Goal: Task Accomplishment & Management: Manage account settings

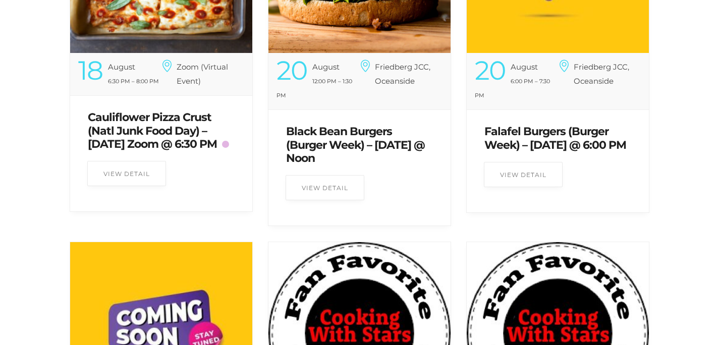
scroll to position [273, 0]
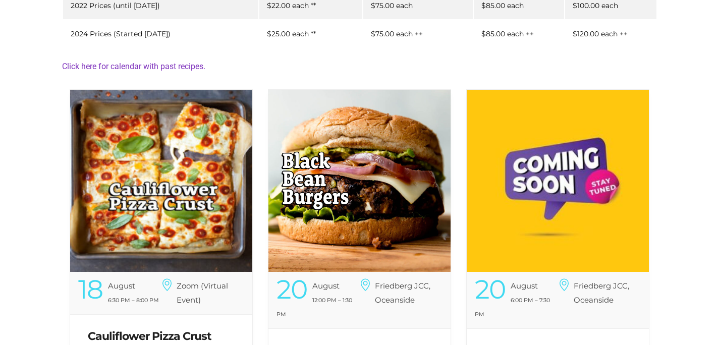
click at [164, 207] on img at bounding box center [161, 181] width 182 height 182
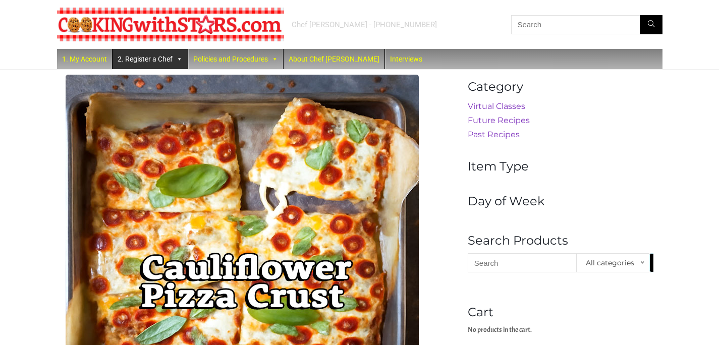
click at [129, 58] on link "2. Register a Chef" at bounding box center [149, 59] width 75 height 20
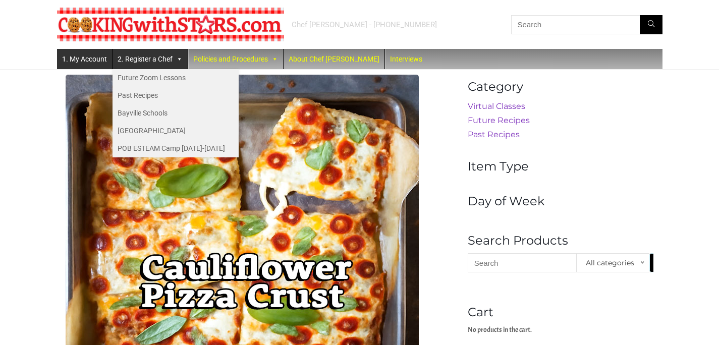
click at [76, 63] on link "1. My Account" at bounding box center [84, 59] width 55 height 20
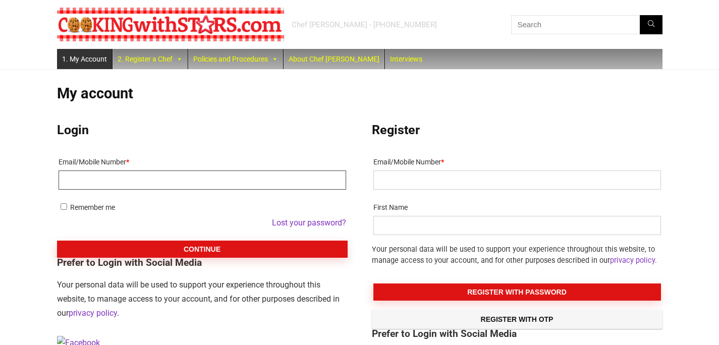
click at [151, 177] on input "Email/Mobile Number *" at bounding box center [202, 179] width 287 height 19
type input "becky321@optonline.net"
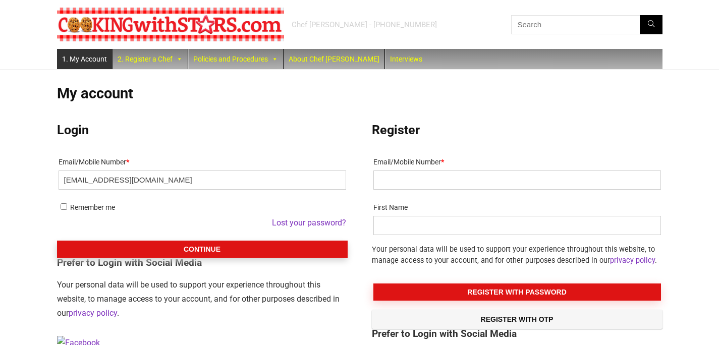
click at [212, 250] on button "Continue" at bounding box center [202, 249] width 291 height 17
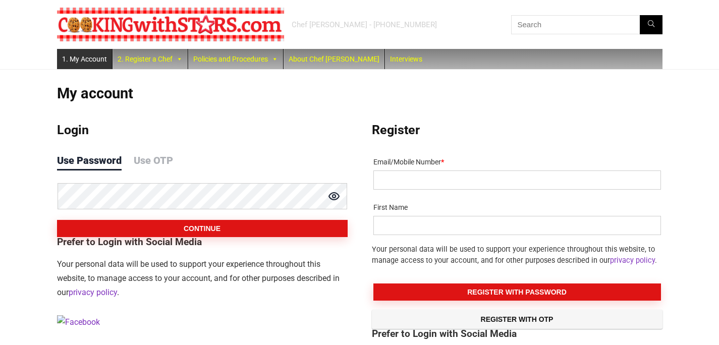
click at [57, 220] on button "Continue" at bounding box center [202, 228] width 291 height 17
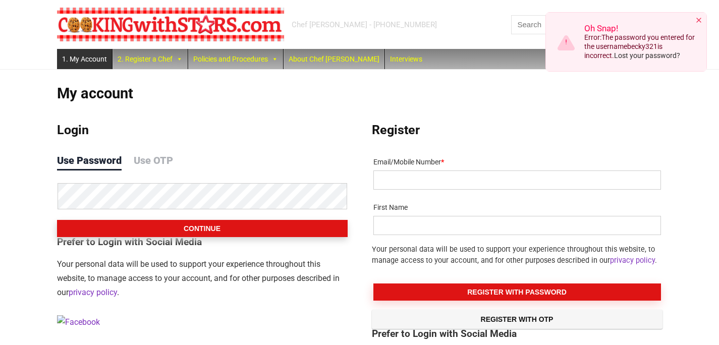
click at [278, 233] on button "Continue" at bounding box center [202, 228] width 291 height 17
click at [329, 196] on icon at bounding box center [334, 196] width 12 height 12
click at [232, 227] on button "Continue" at bounding box center [202, 228] width 291 height 17
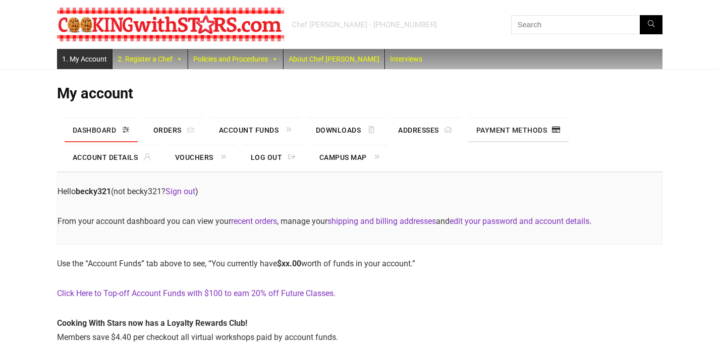
click at [516, 135] on link "Payment methods" at bounding box center [518, 130] width 100 height 24
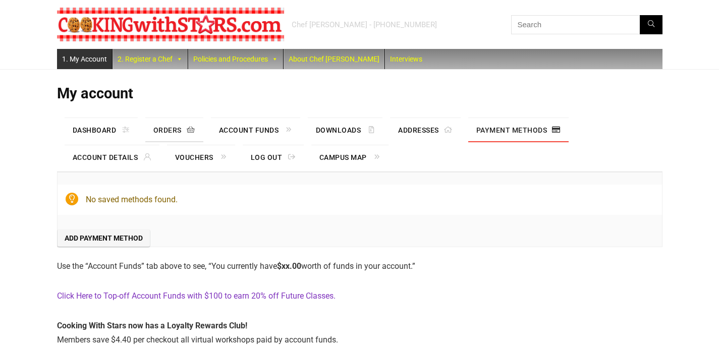
click at [171, 125] on link "Orders" at bounding box center [174, 130] width 58 height 24
